Goal: Task Accomplishment & Management: Use online tool/utility

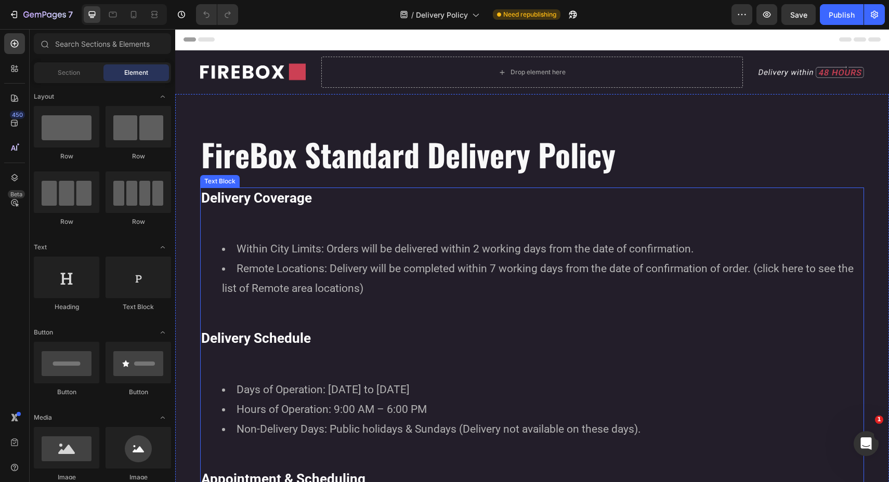
click at [237, 247] on li "Within City Limits: Orders will be delivered within 2 working days from the dat…" at bounding box center [542, 250] width 641 height 20
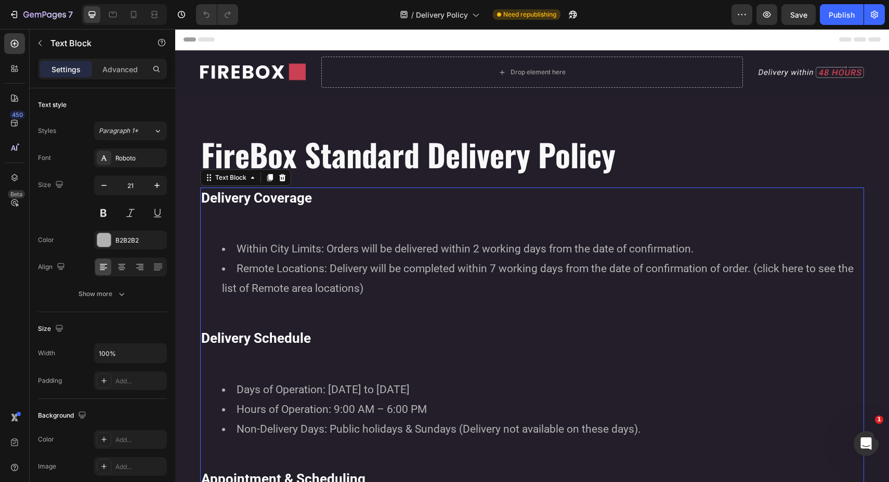
click at [238, 250] on li "Within City Limits: Orders will be delivered within 2 working days from the dat…" at bounding box center [542, 250] width 641 height 20
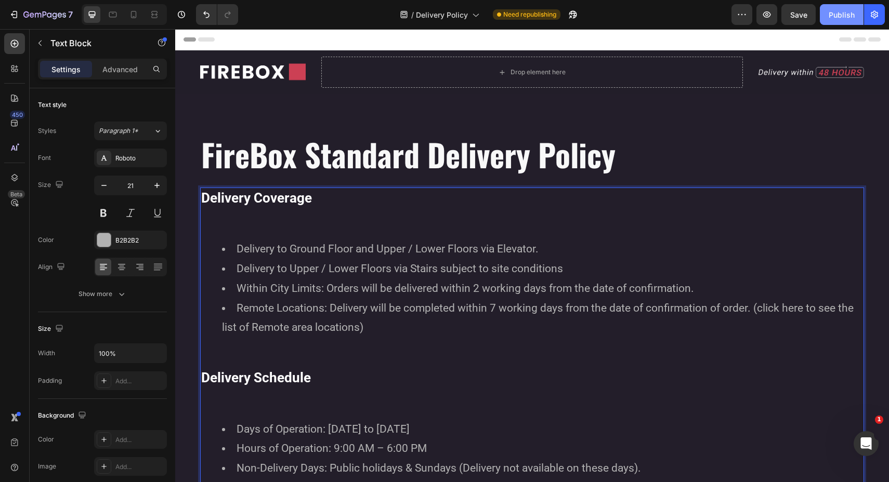
click at [831, 17] on div "Publish" at bounding box center [842, 14] width 26 height 11
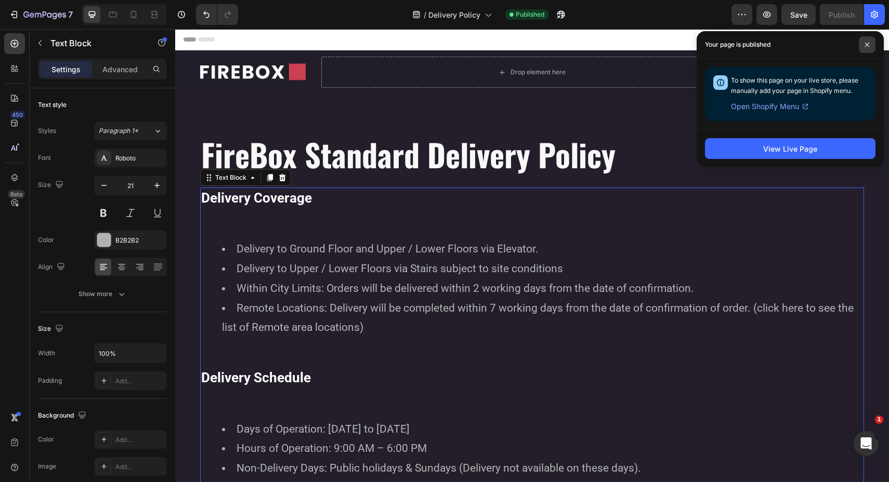
click at [866, 45] on icon at bounding box center [867, 45] width 4 height 4
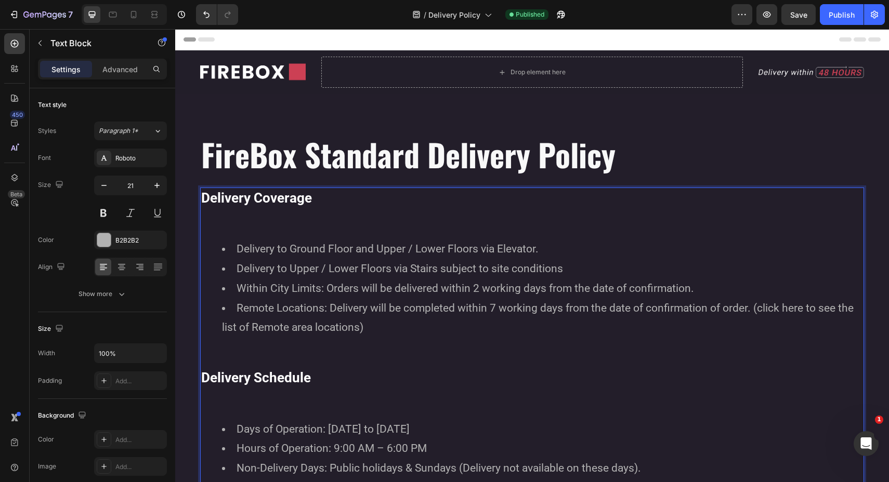
click at [567, 270] on li "Delivery to Upper / Lower Floors via Stairs subject to site conditions" at bounding box center [542, 269] width 641 height 20
click at [838, 10] on div "Publish" at bounding box center [842, 14] width 26 height 11
